Goal: Participate in discussion: Engage in conversation with other users on a specific topic

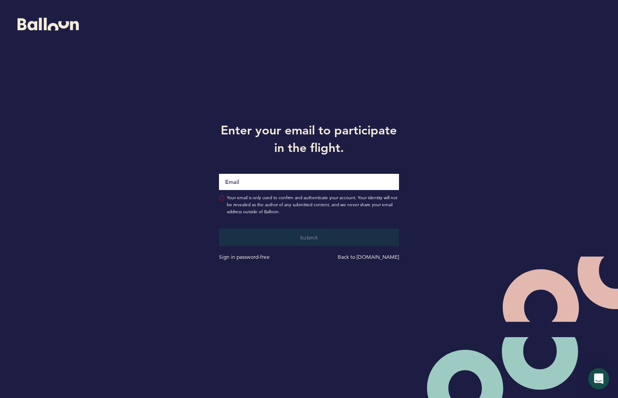
click at [286, 185] on input "Email" at bounding box center [309, 182] width 180 height 16
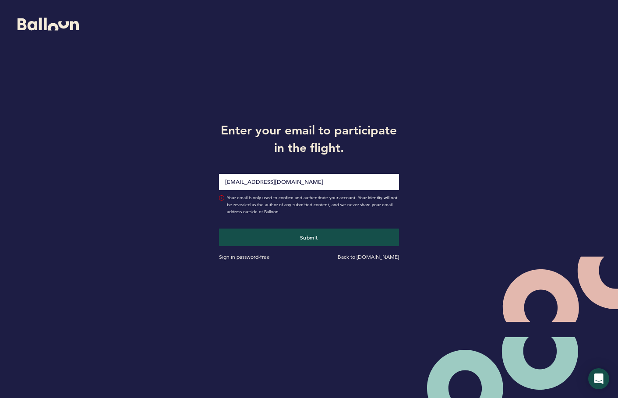
type input "[EMAIL_ADDRESS][DOMAIN_NAME]"
click at [219, 229] on button "Submit" at bounding box center [309, 238] width 180 height 18
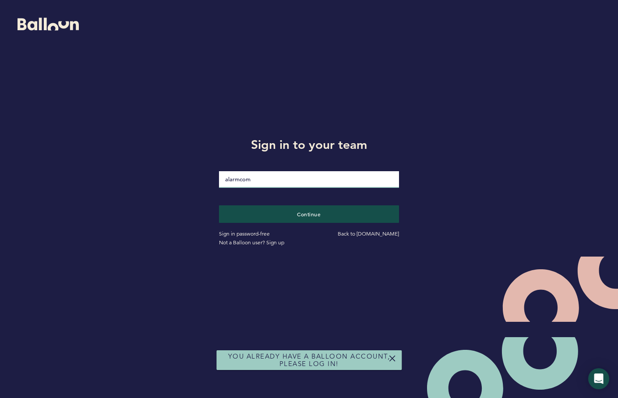
click at [275, 177] on input "alarmcom" at bounding box center [309, 179] width 180 height 17
click at [280, 212] on button "Continue" at bounding box center [308, 214] width 185 height 18
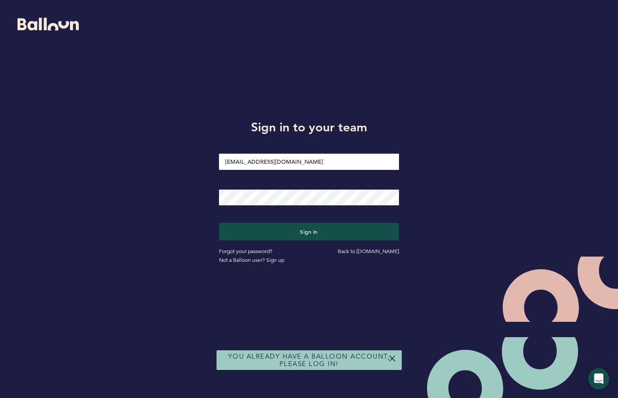
click at [258, 214] on div "Sign in" at bounding box center [308, 225] width 193 height 31
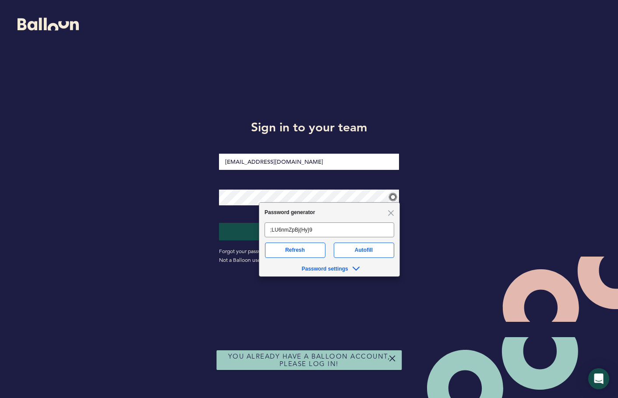
click at [247, 208] on div at bounding box center [308, 191] width 193 height 35
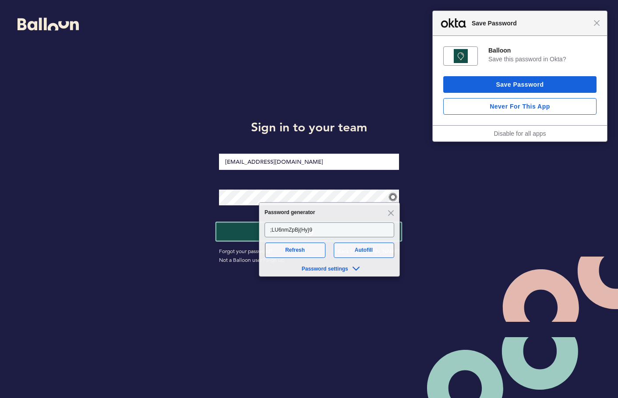
click at [239, 236] on button "Sign in" at bounding box center [308, 232] width 185 height 18
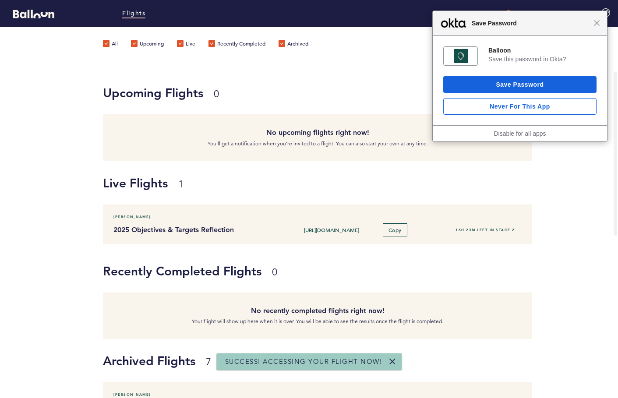
click at [392, 364] on link at bounding box center [392, 361] width 7 height 7
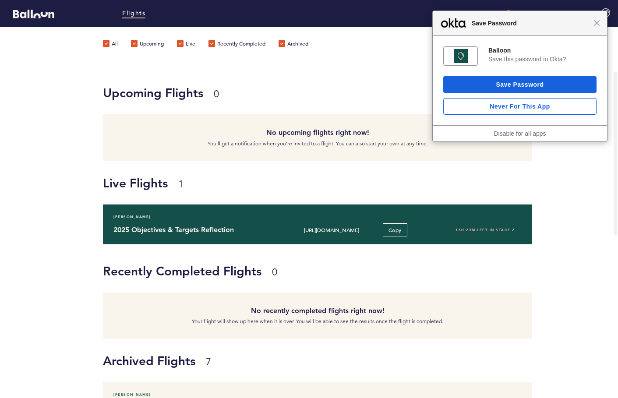
click at [242, 230] on h4 "2025 Objectives & Targets Reflection" at bounding box center [194, 230] width 163 height 11
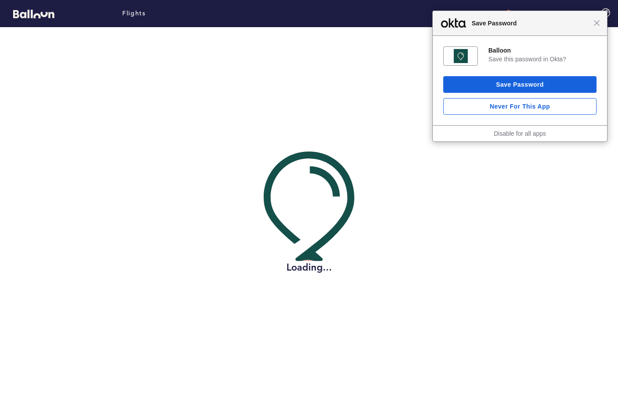
click at [597, 27] on div "Close Save Password" at bounding box center [520, 23] width 174 height 25
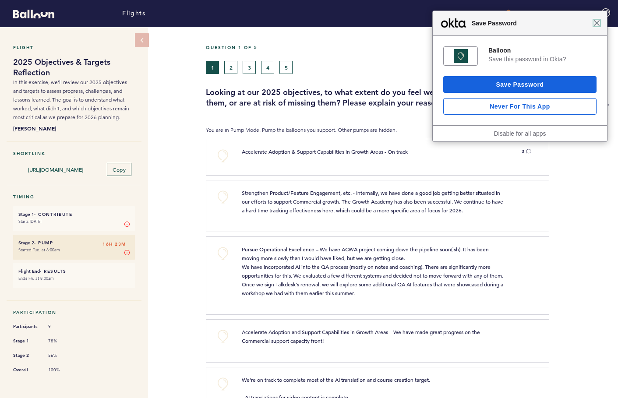
click at [597, 22] on span "Close" at bounding box center [597, 23] width 7 height 7
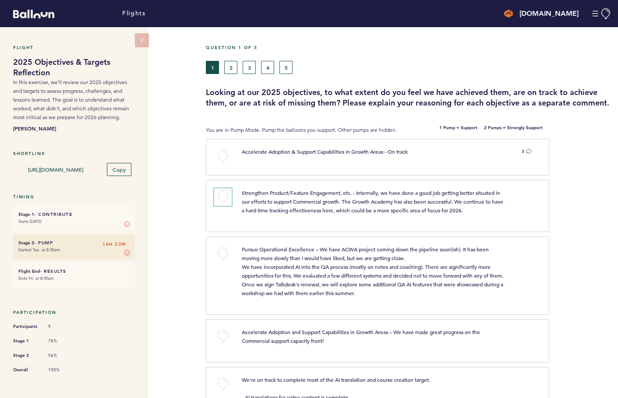
click at [223, 205] on button "+0" at bounding box center [223, 197] width 18 height 18
click at [531, 156] on div "3" at bounding box center [525, 151] width 25 height 9
click at [528, 154] on icon at bounding box center [528, 150] width 5 height 5
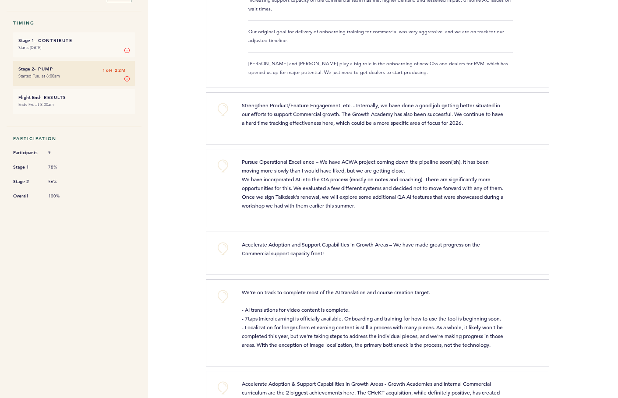
scroll to position [176, 0]
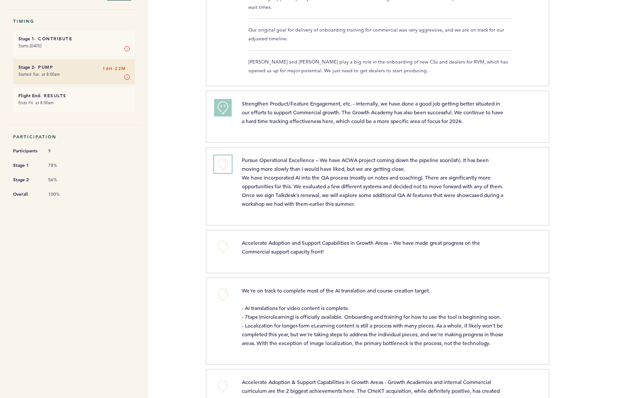
click at [223, 170] on button "+0" at bounding box center [223, 164] width 18 height 18
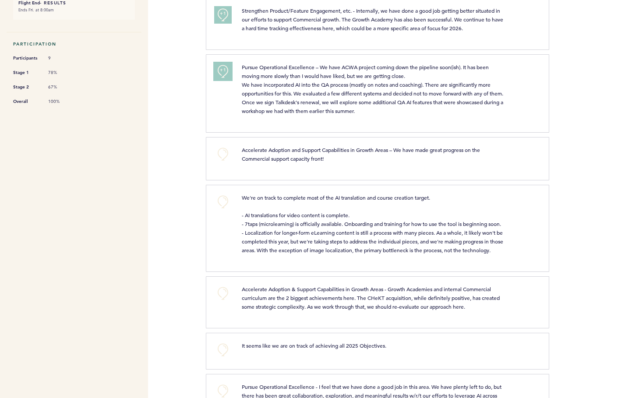
click at [220, 80] on button "+1" at bounding box center [223, 72] width 18 height 18
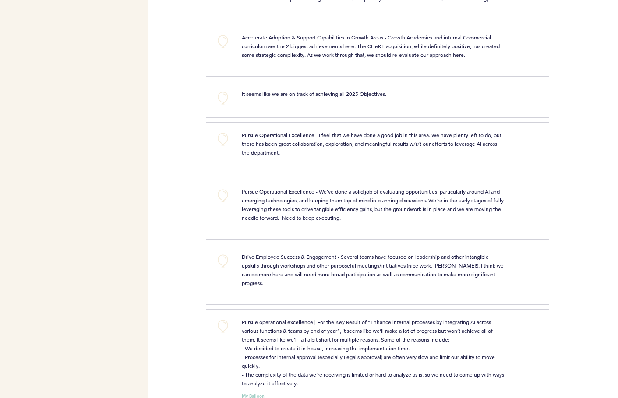
scroll to position [521, 0]
click at [227, 204] on button "+0" at bounding box center [223, 195] width 18 height 18
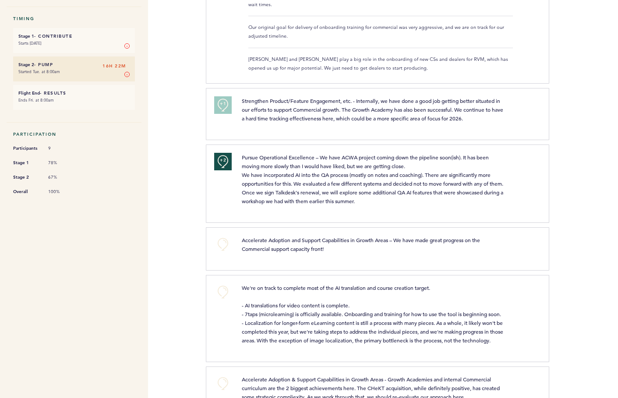
scroll to position [0, 0]
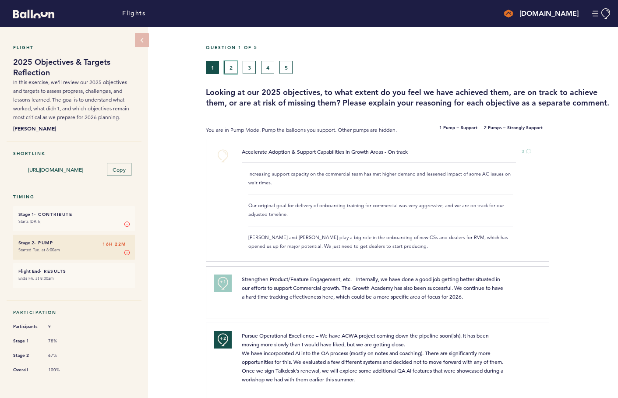
click at [227, 65] on button "2" at bounding box center [230, 67] width 13 height 13
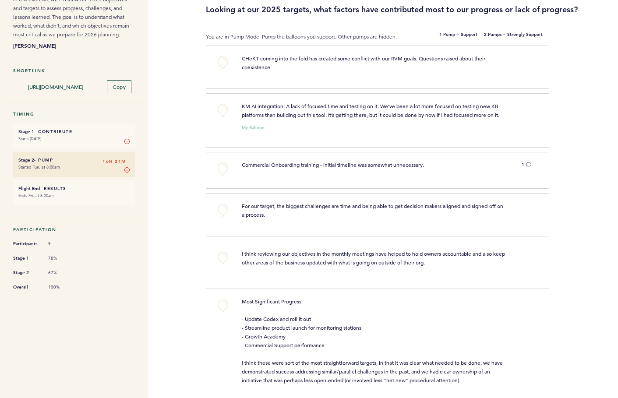
scroll to position [85, 0]
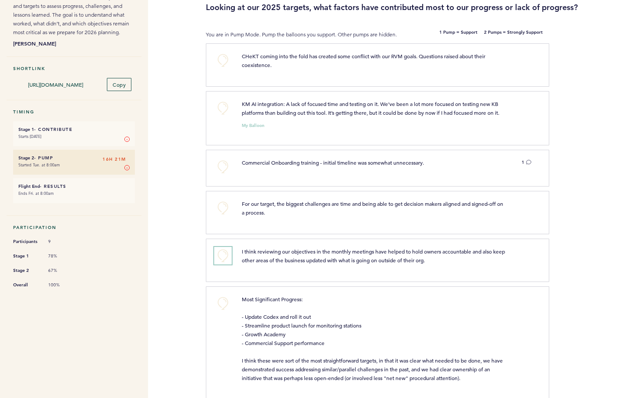
click at [225, 254] on button "+0" at bounding box center [223, 256] width 18 height 18
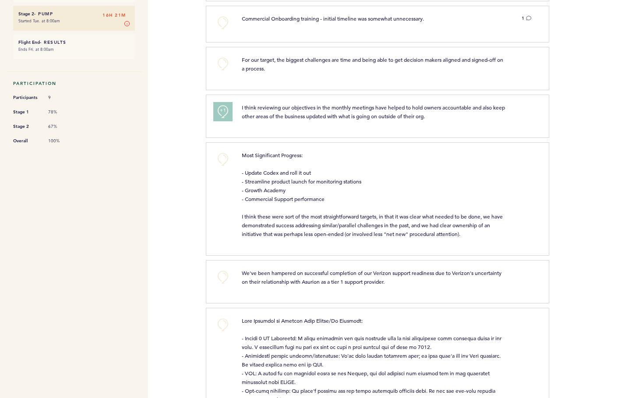
scroll to position [243, 0]
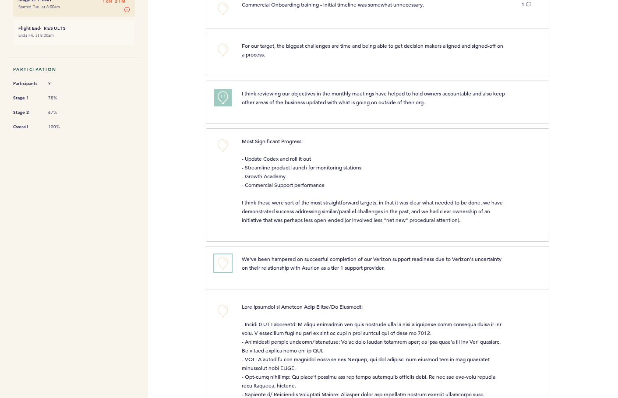
click at [223, 261] on button "+0" at bounding box center [223, 263] width 18 height 18
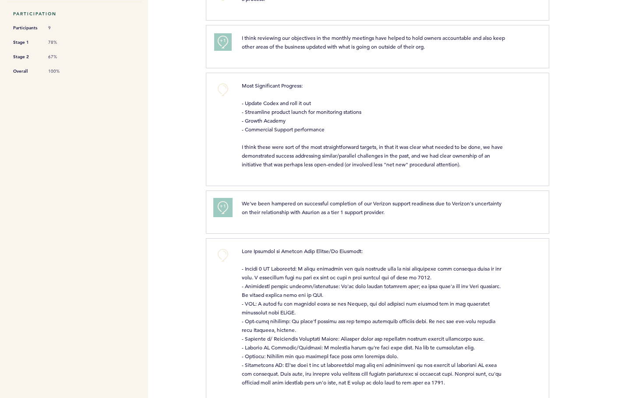
scroll to position [367, 0]
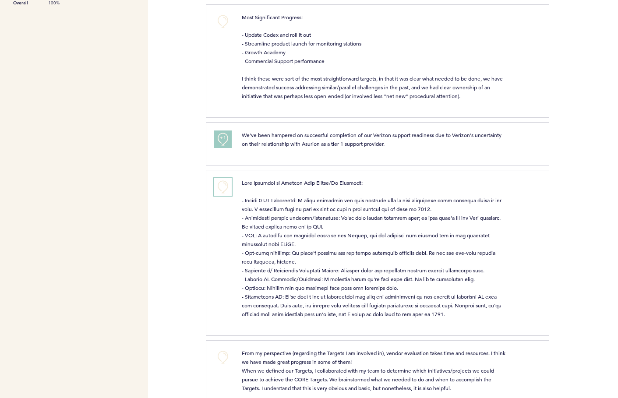
click at [222, 183] on button "+0" at bounding box center [223, 187] width 18 height 18
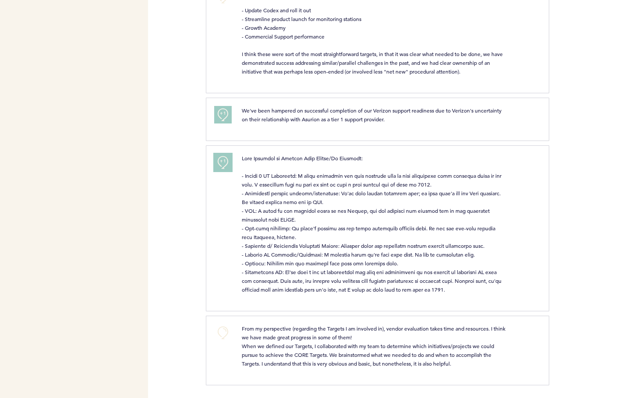
scroll to position [0, 0]
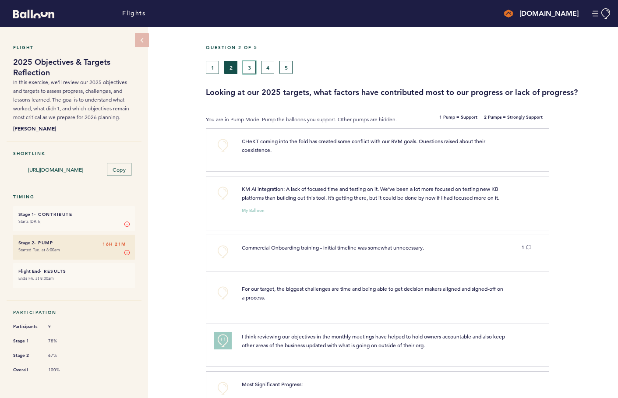
click at [253, 64] on button "3" at bounding box center [249, 67] width 13 height 13
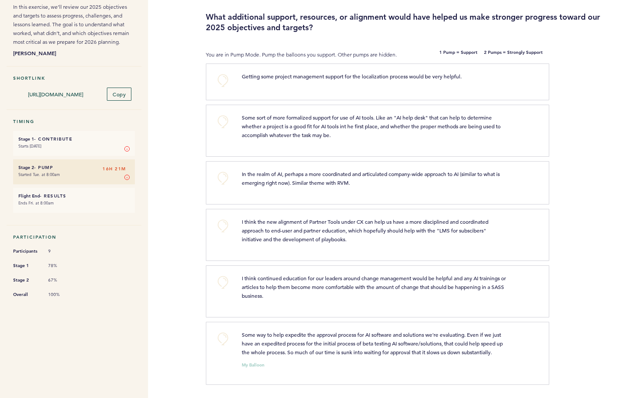
scroll to position [92, 0]
click at [228, 274] on button "+0" at bounding box center [223, 283] width 18 height 18
click at [225, 332] on button "+0" at bounding box center [223, 339] width 18 height 18
click at [226, 333] on span "+1" at bounding box center [223, 337] width 6 height 9
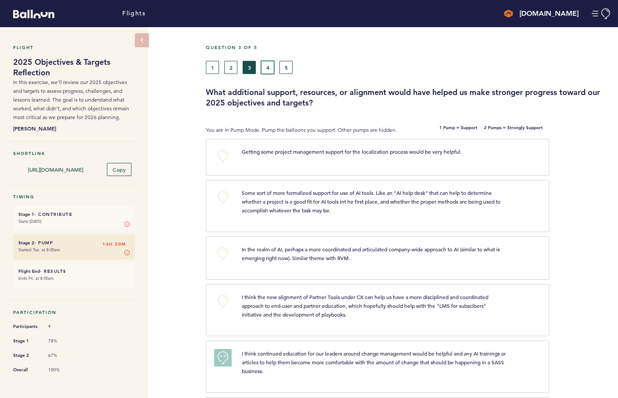
click at [265, 65] on button "4" at bounding box center [267, 67] width 13 height 13
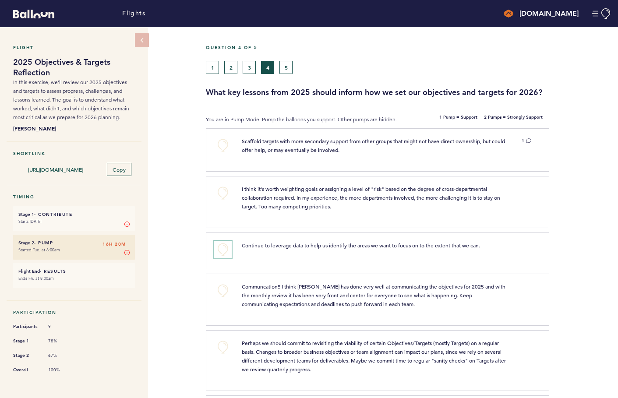
click at [225, 249] on button "+0" at bounding box center [223, 250] width 18 height 18
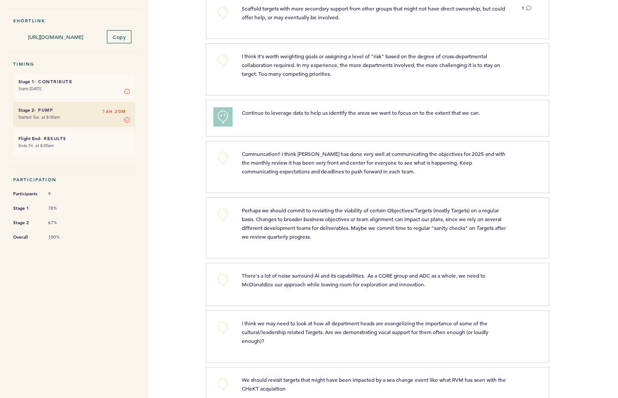
scroll to position [132, 0]
click at [226, 161] on button "+0" at bounding box center [223, 159] width 18 height 18
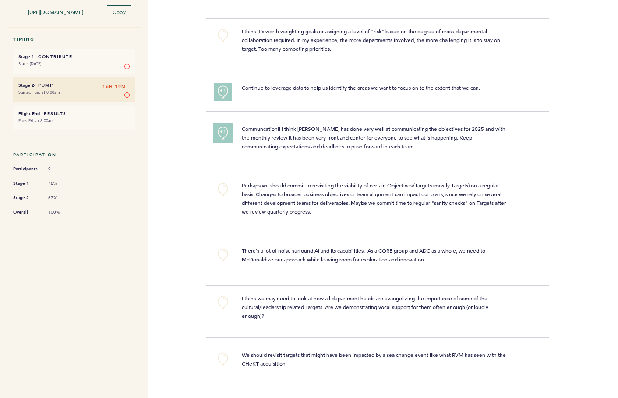
scroll to position [0, 0]
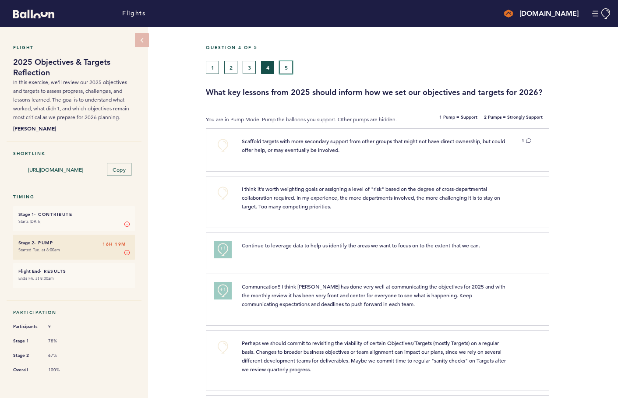
click at [286, 61] on button "5" at bounding box center [285, 67] width 13 height 13
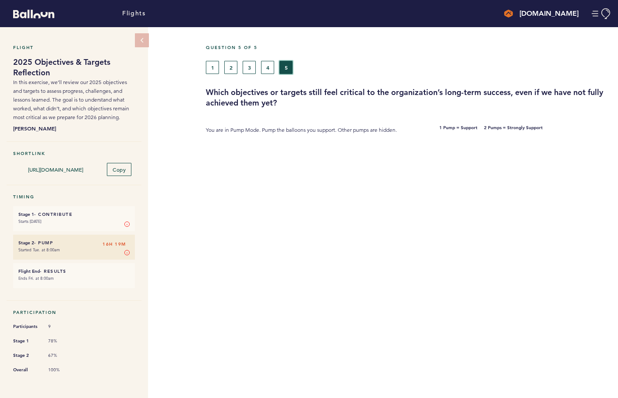
click at [286, 67] on button "5" at bounding box center [285, 67] width 13 height 13
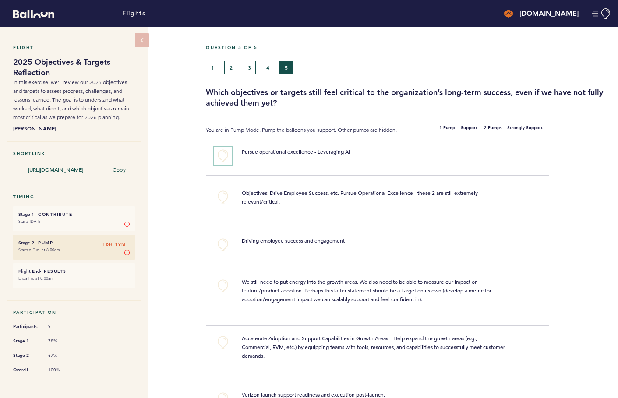
click at [224, 157] on button "+0" at bounding box center [223, 156] width 18 height 18
click at [224, 156] on span "+1" at bounding box center [223, 154] width 6 height 9
click at [222, 241] on button "+0" at bounding box center [223, 245] width 18 height 18
click at [0, 0] on span "+0" at bounding box center [0, 0] width 0 height 0
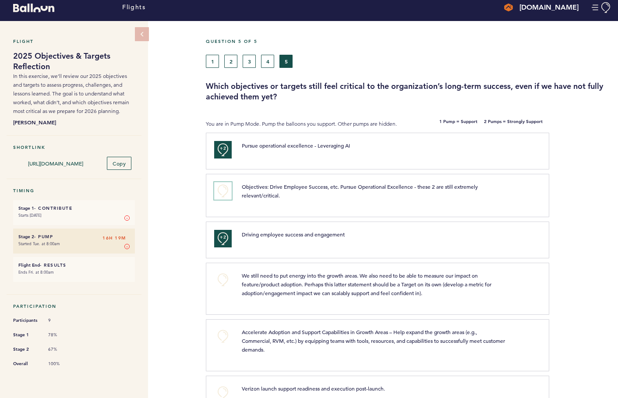
click at [226, 189] on button "+0" at bounding box center [223, 191] width 18 height 18
click at [226, 189] on button "+1" at bounding box center [223, 191] width 18 height 18
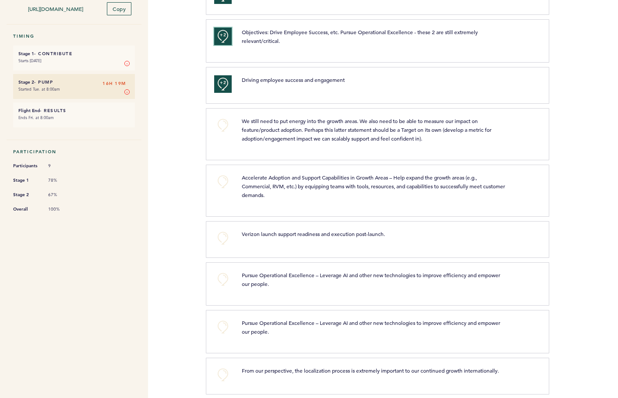
scroll to position [166, 0]
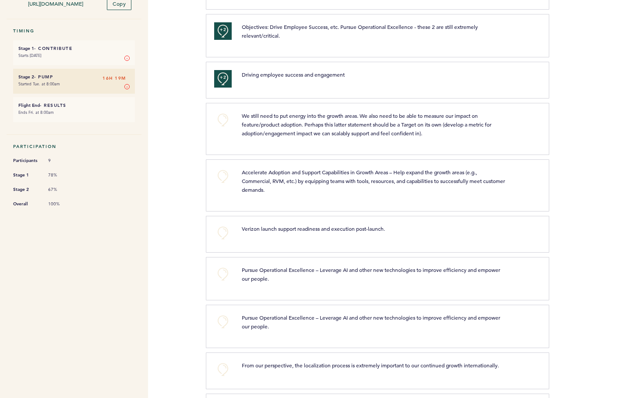
click at [233, 229] on div "+0" at bounding box center [222, 233] width 28 height 18
click at [227, 226] on button "+0" at bounding box center [223, 233] width 18 height 18
click at [223, 272] on button "+0" at bounding box center [223, 274] width 18 height 18
click at [223, 272] on span "+1" at bounding box center [223, 273] width 6 height 9
click at [221, 319] on button "+0" at bounding box center [223, 322] width 18 height 18
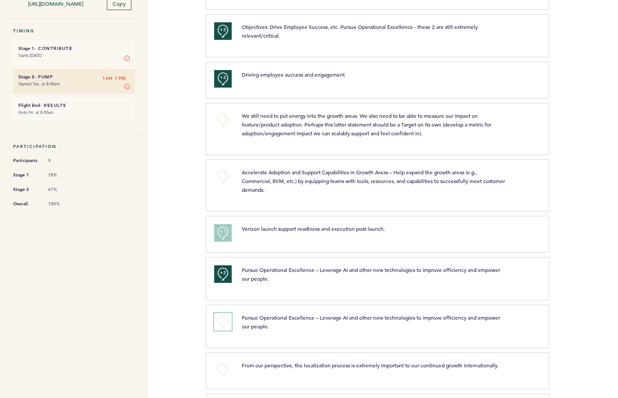
click at [0, 0] on span "+0" at bounding box center [0, 0] width 0 height 0
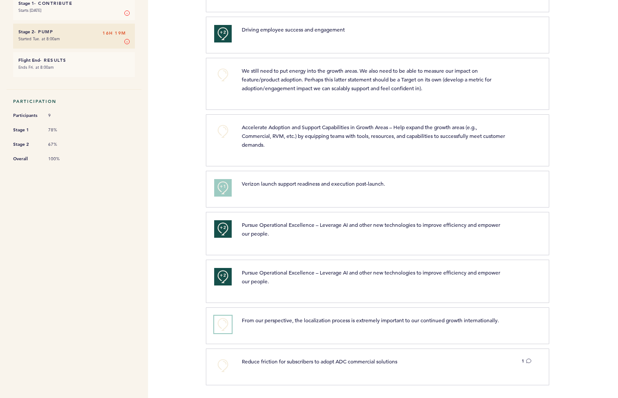
click at [221, 319] on button "+0" at bounding box center [223, 325] width 18 height 18
click at [219, 361] on button "+0" at bounding box center [223, 366] width 18 height 18
